Goal: Task Accomplishment & Management: Manage account settings

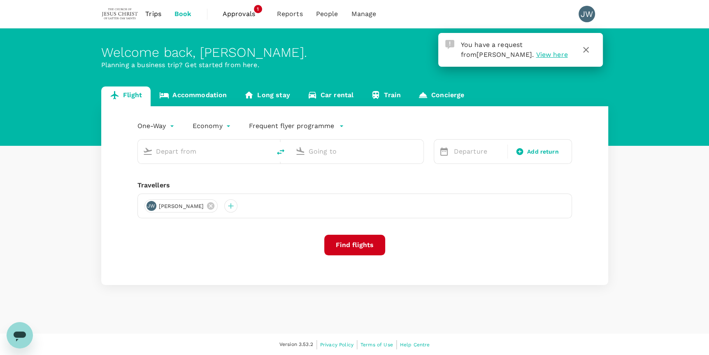
click at [536, 55] on span "View here" at bounding box center [552, 55] width 32 height 8
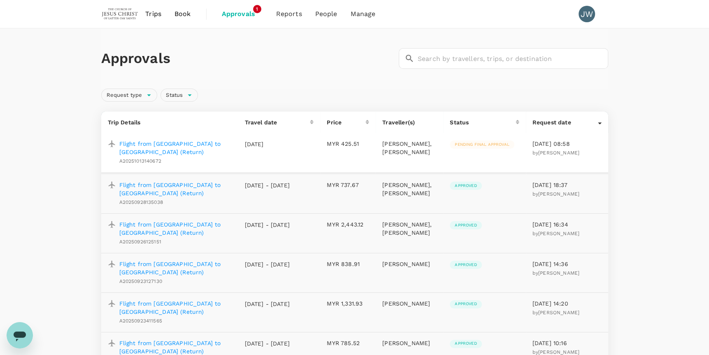
click at [212, 140] on p "Flight from Kuching to Sibu (Return)" at bounding box center [175, 147] width 112 height 16
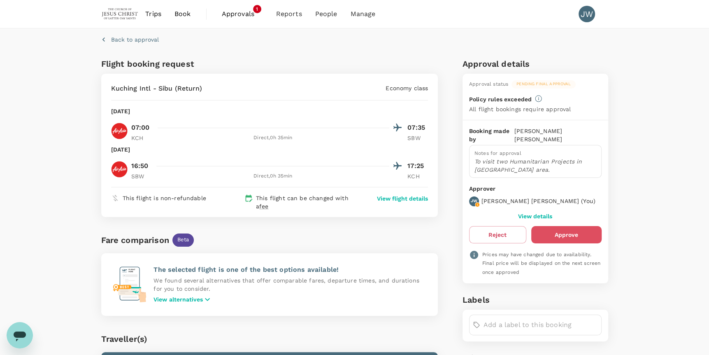
click at [566, 226] on button "Approve" at bounding box center [566, 234] width 70 height 17
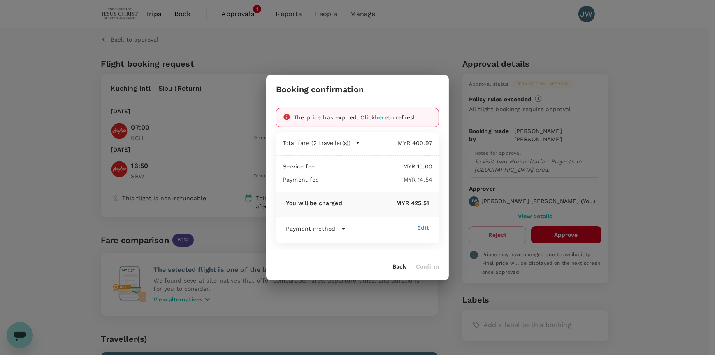
click at [385, 118] on span "here" at bounding box center [381, 117] width 13 height 7
click at [430, 267] on button "Confirm" at bounding box center [427, 266] width 23 height 7
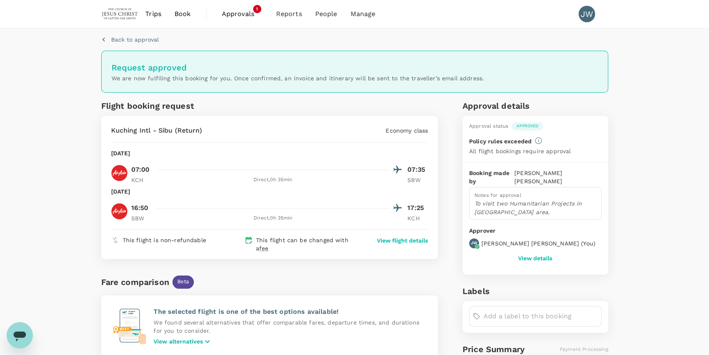
click at [239, 12] on span "Approvals" at bounding box center [242, 14] width 41 height 10
